Goal: Transaction & Acquisition: Purchase product/service

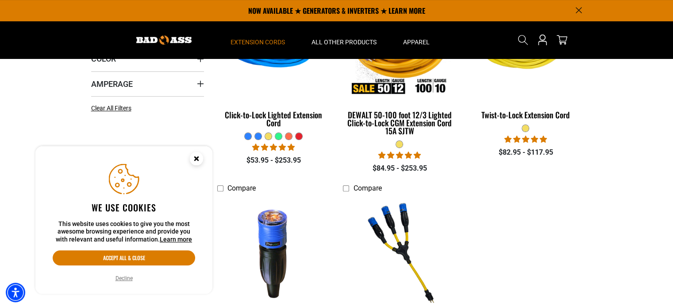
scroll to position [281, 0]
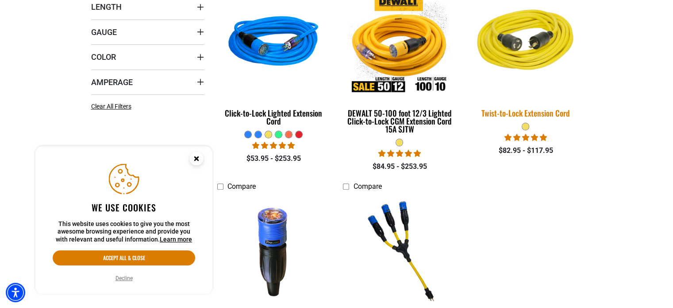
click at [501, 116] on div "Twist-to-Lock Extension Cord" at bounding box center [525, 113] width 113 height 8
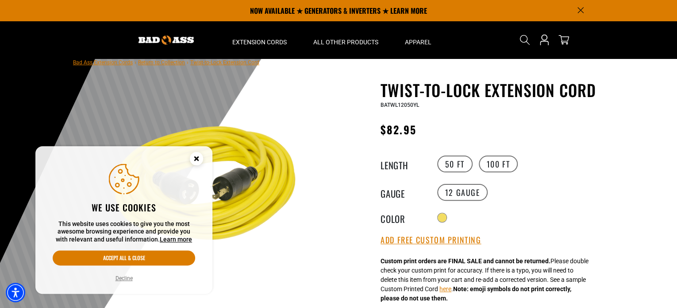
scroll to position [15, 0]
